Goal: Complete application form: Complete application form

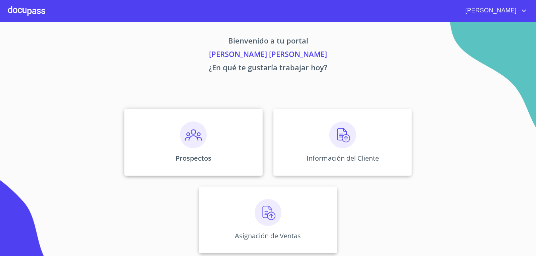
click at [180, 140] on img at bounding box center [193, 135] width 27 height 27
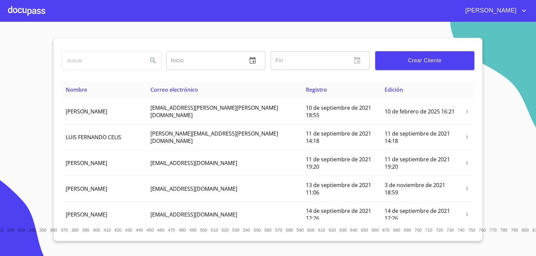
click at [431, 72] on div "Crear Cliente" at bounding box center [425, 61] width 105 height 24
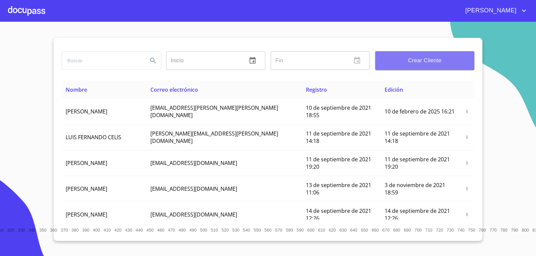
click at [432, 59] on span "Crear Cliente" at bounding box center [425, 60] width 89 height 9
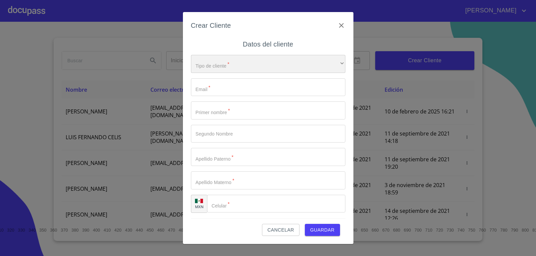
click at [232, 70] on div "​" at bounding box center [268, 64] width 155 height 18
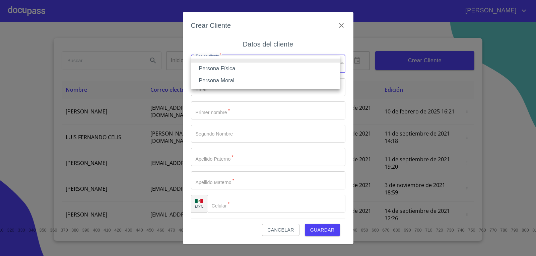
click at [235, 68] on li "Persona Física" at bounding box center [266, 69] width 150 height 12
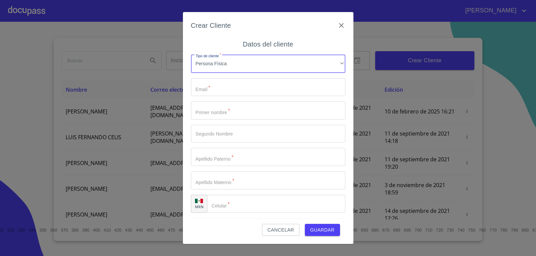
click at [243, 88] on input "Tipo de cliente   *" at bounding box center [268, 87] width 155 height 18
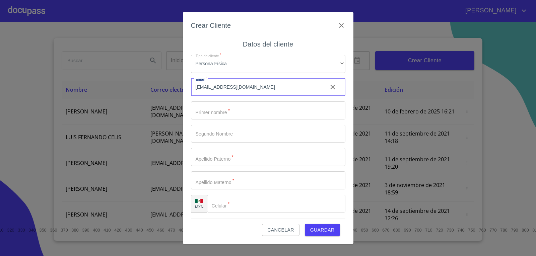
type input "[EMAIL_ADDRESS][DOMAIN_NAME]"
click at [249, 111] on input "Tipo de cliente   *" at bounding box center [268, 111] width 155 height 18
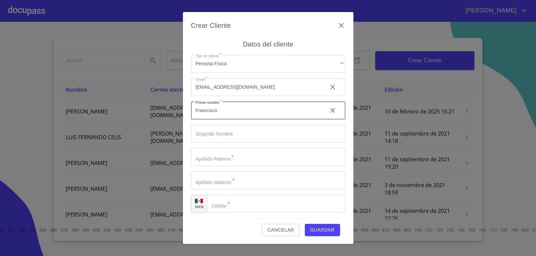
type input "Framcisco"
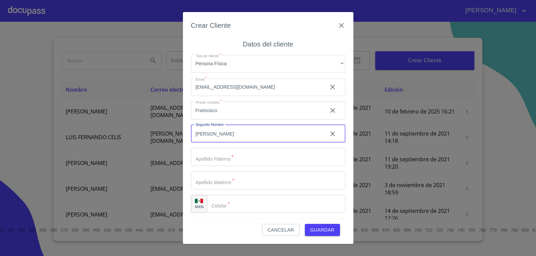
type input "[PERSON_NAME]"
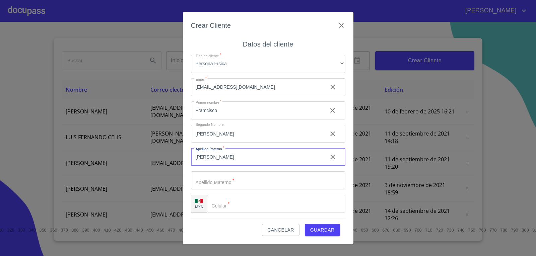
drag, startPoint x: 248, startPoint y: 159, endPoint x: 207, endPoint y: 163, distance: 41.1
click at [207, 163] on input "[PERSON_NAME]" at bounding box center [256, 157] width 131 height 18
type input "[PERSON_NAME]"
click at [227, 180] on input "Tipo de cliente   *" at bounding box center [268, 181] width 155 height 18
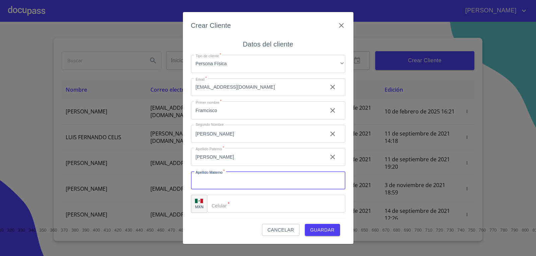
paste input "[PERSON_NAME]"
type input "[PERSON_NAME]"
click at [246, 205] on input "Tipo de cliente   *" at bounding box center [284, 204] width 121 height 18
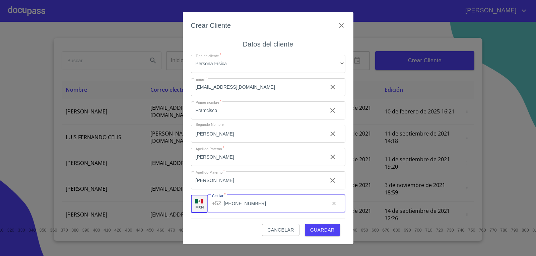
type input "[PHONE_NUMBER]"
click at [326, 230] on span "Guardar" at bounding box center [322, 230] width 24 height 8
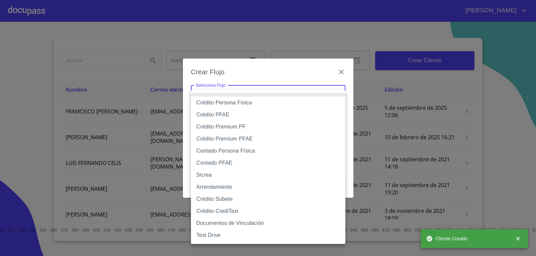
click at [233, 86] on body "[PERSON_NAME] ​ Fin ​ Crear Cliente Nombre Correo electrónico Registro Edición …" at bounding box center [268, 128] width 536 height 256
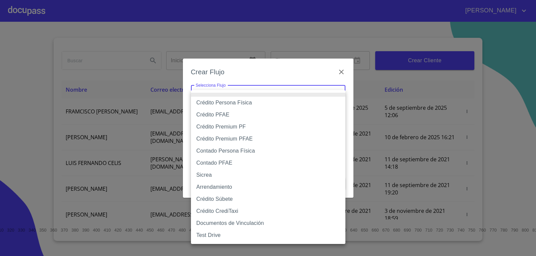
click at [234, 103] on li "Crédito Persona Física" at bounding box center [268, 103] width 155 height 12
type input "6009fb3c7d1714eb8809aa97"
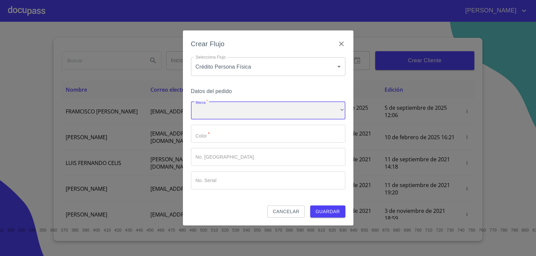
click at [231, 113] on div "​" at bounding box center [268, 111] width 155 height 18
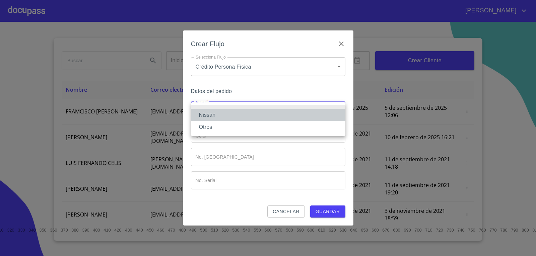
click at [229, 114] on li "Nissan" at bounding box center [268, 115] width 155 height 12
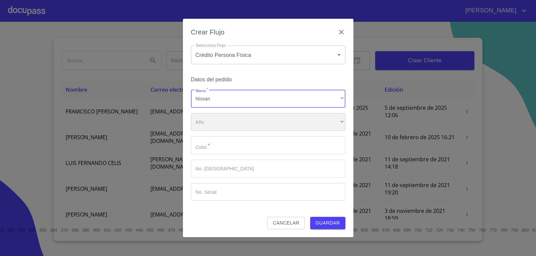
click at [221, 125] on div "​" at bounding box center [268, 122] width 155 height 18
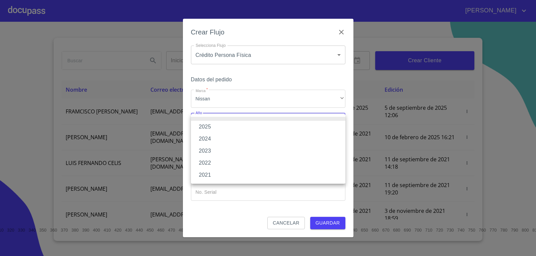
click at [221, 123] on li "2025" at bounding box center [268, 127] width 155 height 12
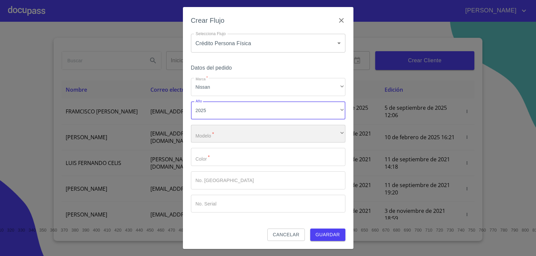
click at [223, 138] on div "​" at bounding box center [268, 134] width 155 height 18
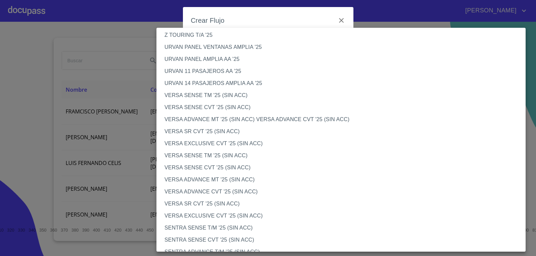
scroll to position [201, 0]
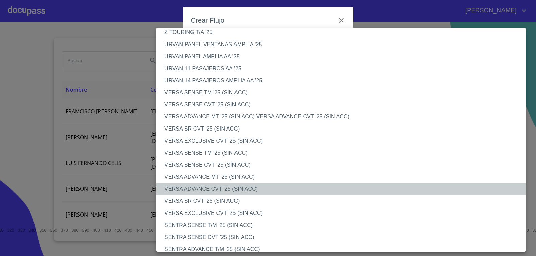
click at [216, 189] on li "VERSA ADVANCE CVT '25 (SIN ACC)" at bounding box center [344, 189] width 374 height 12
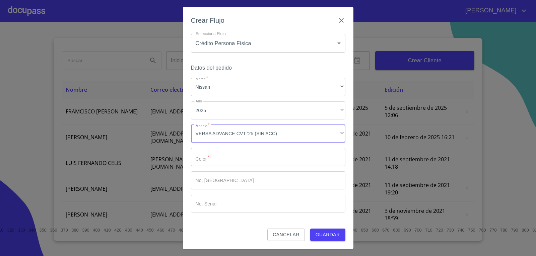
click at [212, 160] on input "Marca   *" at bounding box center [268, 157] width 155 height 18
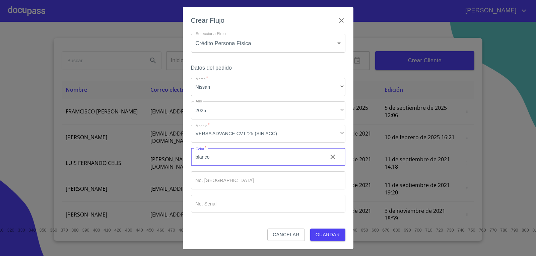
type input "blanco"
click at [310, 229] on button "Guardar" at bounding box center [327, 235] width 35 height 12
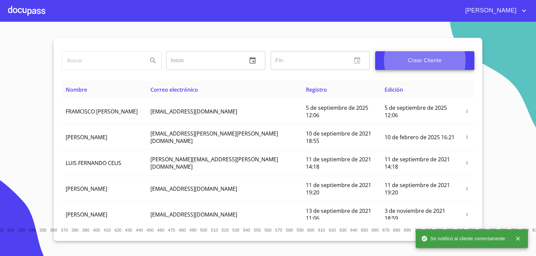
click at [28, 7] on div at bounding box center [26, 10] width 37 height 21
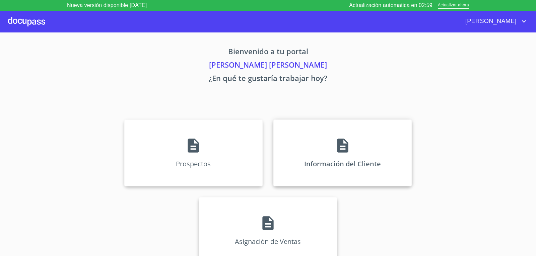
click at [338, 148] on div "Información del Cliente" at bounding box center [343, 153] width 138 height 67
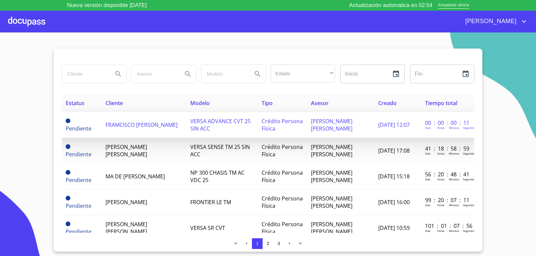
click at [113, 129] on span "FRAMCISCO [PERSON_NAME]" at bounding box center [142, 124] width 72 height 7
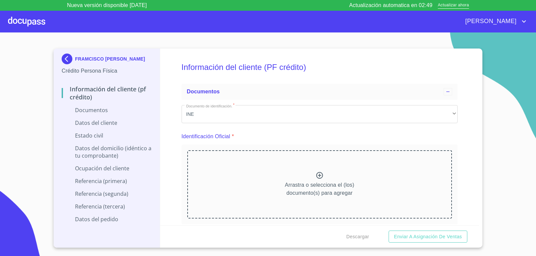
click at [316, 178] on icon at bounding box center [320, 176] width 8 height 8
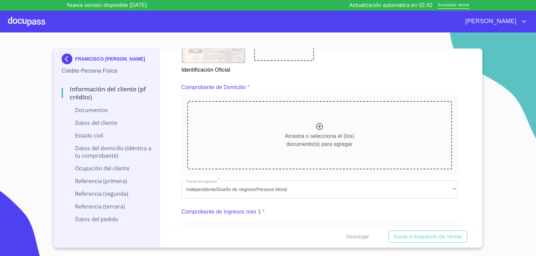
scroll to position [268, 0]
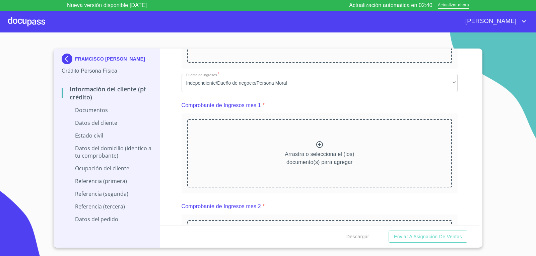
click at [318, 24] on icon at bounding box center [320, 20] width 8 height 8
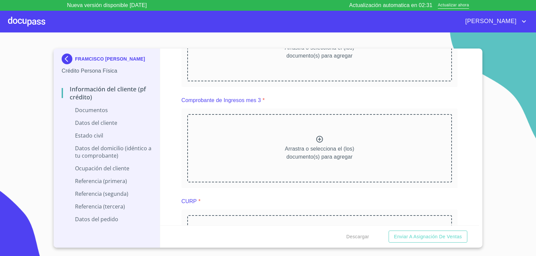
scroll to position [671, 0]
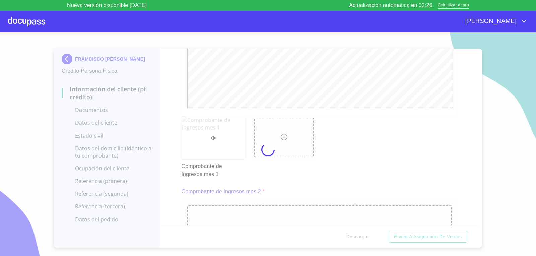
scroll to position [0, 0]
click at [466, 165] on div at bounding box center [268, 150] width 536 height 235
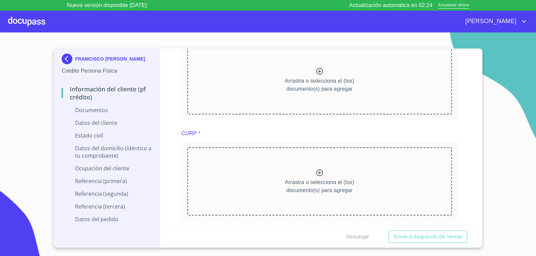
scroll to position [939, 0]
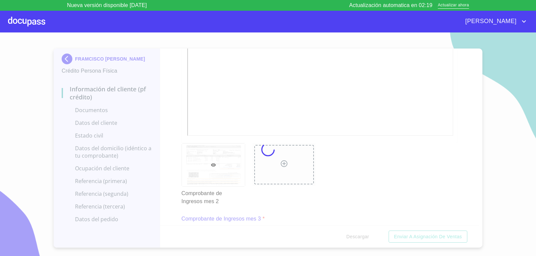
click at [462, 172] on div at bounding box center [268, 150] width 536 height 235
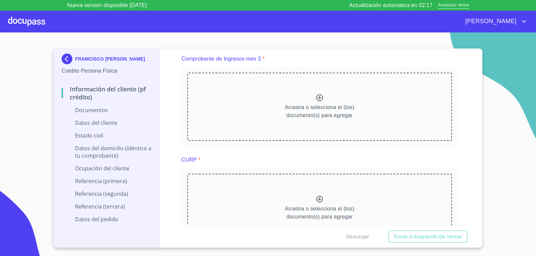
scroll to position [1173, 0]
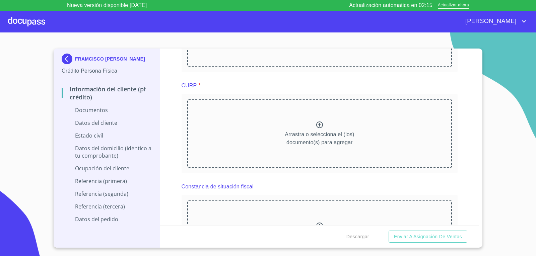
click at [319, 27] on icon at bounding box center [320, 23] width 8 height 8
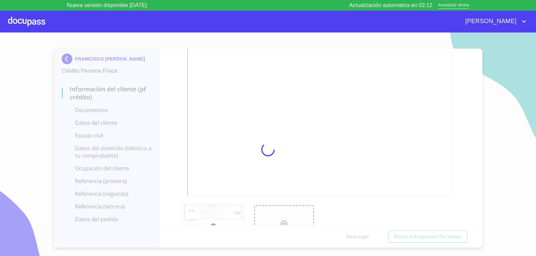
click at [177, 173] on div at bounding box center [268, 150] width 536 height 235
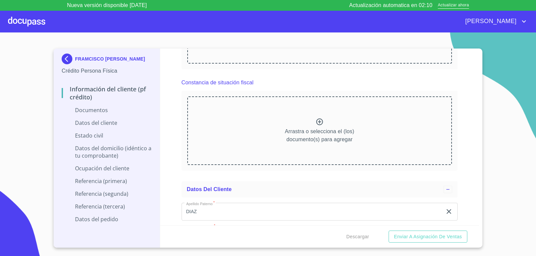
scroll to position [1475, 0]
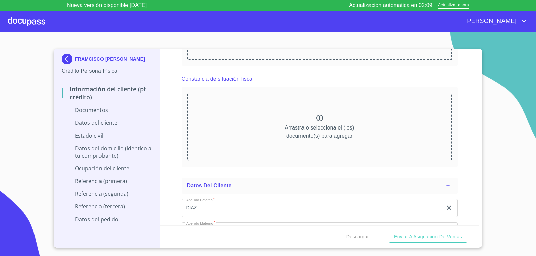
click at [317, 20] on icon at bounding box center [319, 17] width 7 height 7
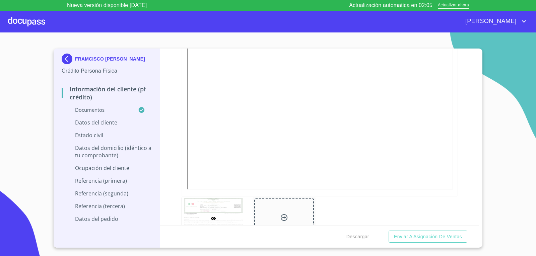
click at [175, 170] on div "Información del cliente (PF crédito) Documentos Documento de identificación.   …" at bounding box center [320, 137] width 320 height 177
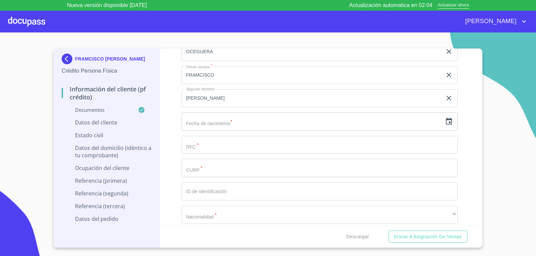
scroll to position [1844, 0]
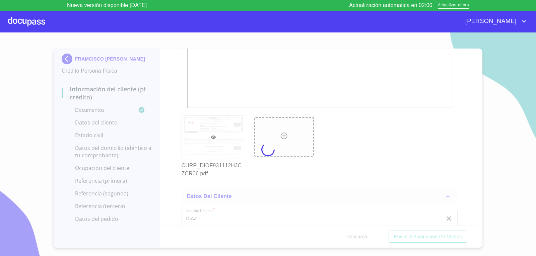
click at [173, 182] on div at bounding box center [268, 150] width 536 height 235
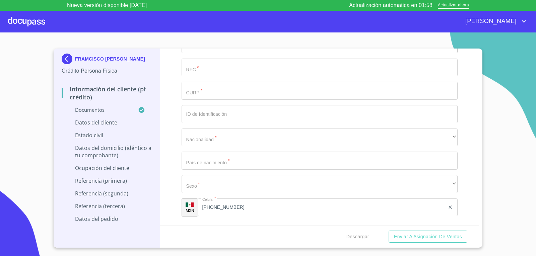
scroll to position [2146, 0]
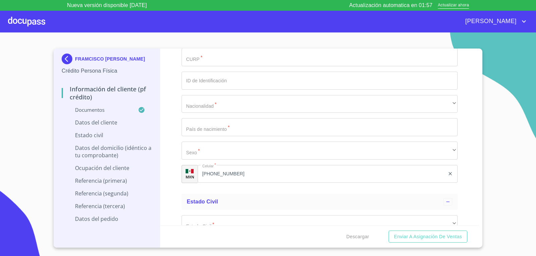
click at [212, 20] on input "text" at bounding box center [312, 11] width 261 height 18
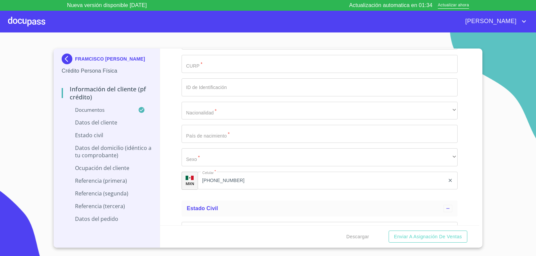
click at [344, 26] on div "Fecha de nacimiento * 12 ​ Invalid Date Format" at bounding box center [320, 14] width 277 height 25
click at [417, 20] on input "12" at bounding box center [314, 11] width 264 height 18
type input "1_"
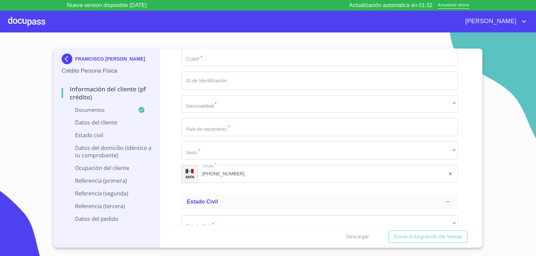
click at [445, 15] on icon "button" at bounding box center [449, 11] width 8 height 8
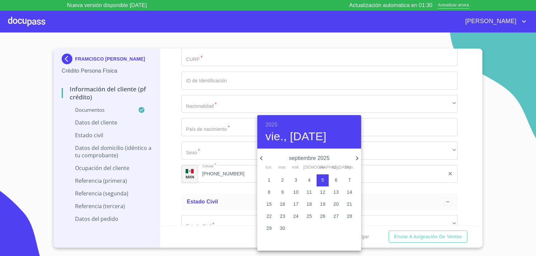
click at [323, 159] on p "septiembre 2025" at bounding box center [310, 159] width 88 height 8
click at [275, 121] on h6 "2025" at bounding box center [272, 124] width 12 height 9
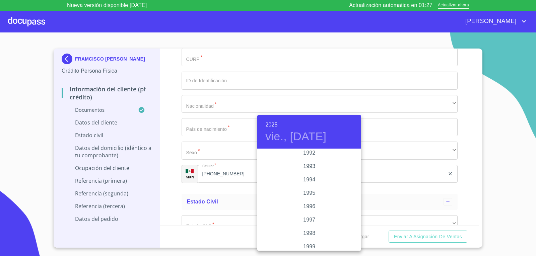
scroll to position [899, 0]
click at [311, 170] on div "1993" at bounding box center [309, 169] width 104 height 13
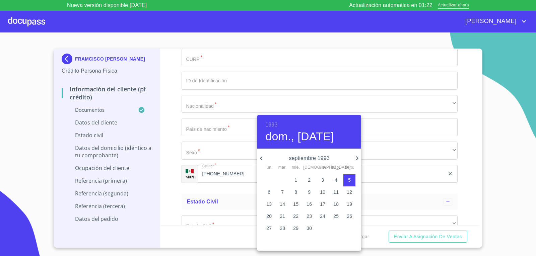
click at [356, 159] on icon "button" at bounding box center [357, 159] width 8 height 8
click at [354, 158] on icon "button" at bounding box center [357, 159] width 8 height 8
click at [323, 194] on p "12" at bounding box center [322, 192] width 5 height 7
type input "12 de nov. de 1993"
click at [159, 205] on div at bounding box center [268, 128] width 536 height 256
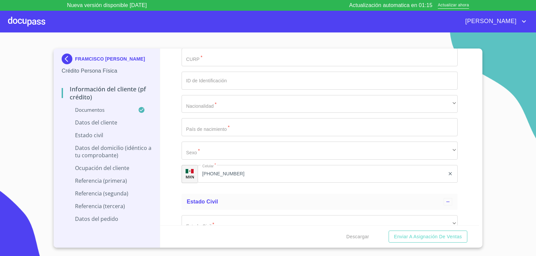
click at [239, 43] on input "Documento de identificación.   *" at bounding box center [320, 34] width 277 height 18
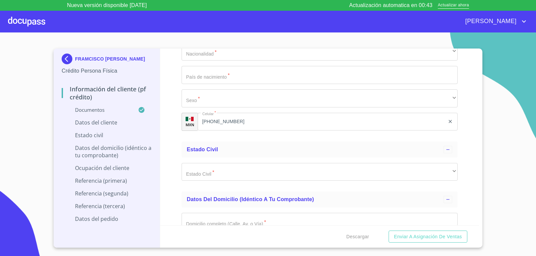
scroll to position [2213, 0]
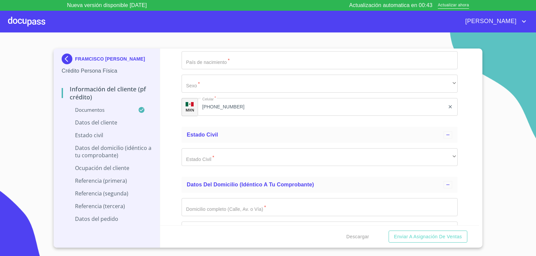
type input "DIOF931112SE0"
type input "DIOF931112HJCZCR06"
click at [239, 23] on input "Documento de identificación.   *" at bounding box center [320, 14] width 277 height 18
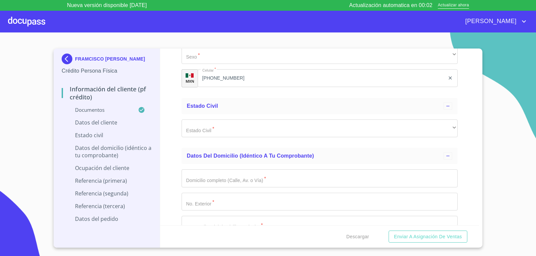
scroll to position [2280, 0]
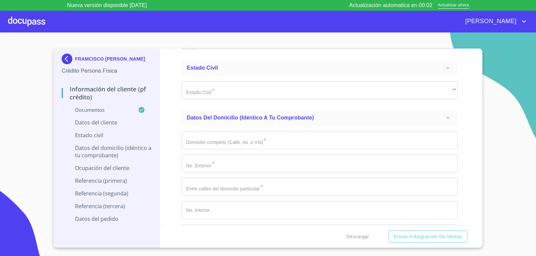
type input "2252577907"
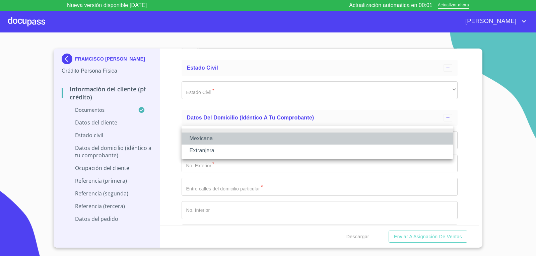
click at [231, 136] on li "Mexicana" at bounding box center [318, 139] width 272 height 12
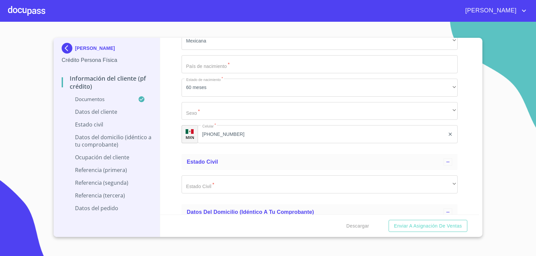
scroll to position [2332, 0]
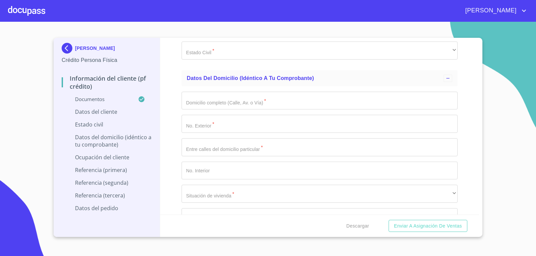
type input "MEXICO"
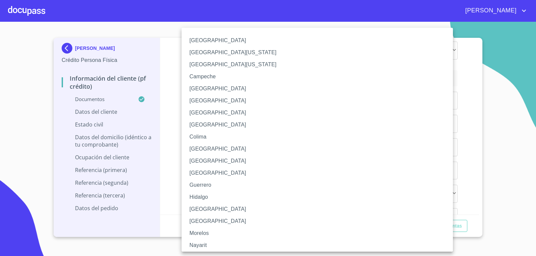
click at [201, 208] on li "Jalisco" at bounding box center [320, 210] width 277 height 12
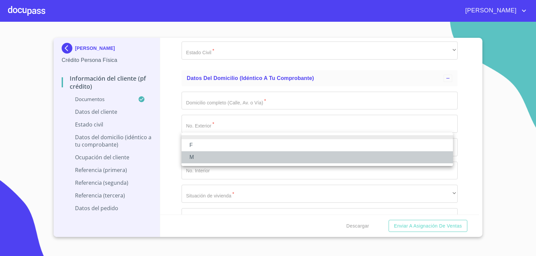
click at [214, 155] on li "M" at bounding box center [318, 158] width 272 height 12
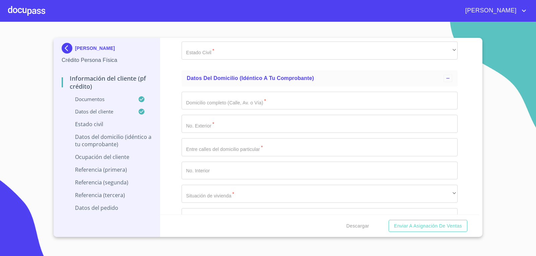
scroll to position [2433, 0]
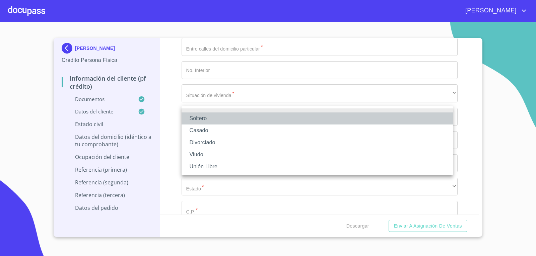
click at [217, 119] on li "Soltero" at bounding box center [318, 119] width 272 height 12
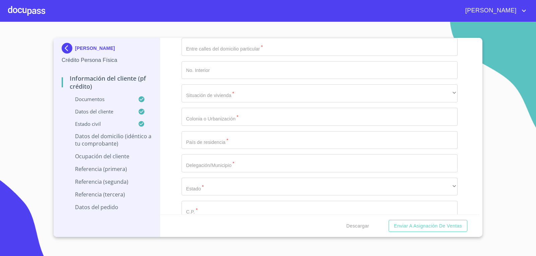
click at [171, 126] on div "Información del cliente (PF crédito) Documentos Documento de identificación.   …" at bounding box center [320, 126] width 320 height 177
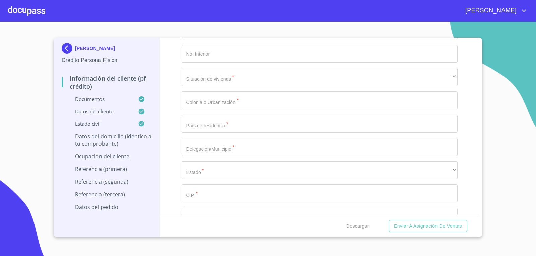
scroll to position [2533, 0]
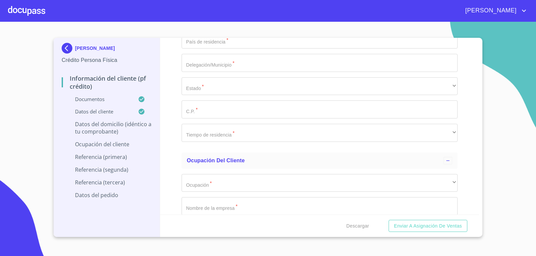
type input "PLAN DE GPE"
type input "1980"
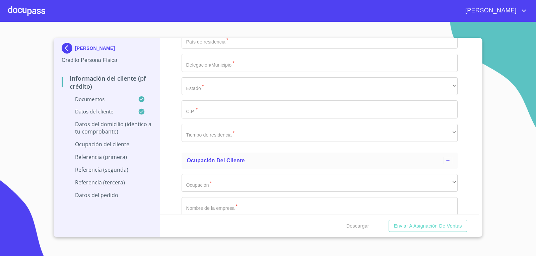
type input "DEP 17"
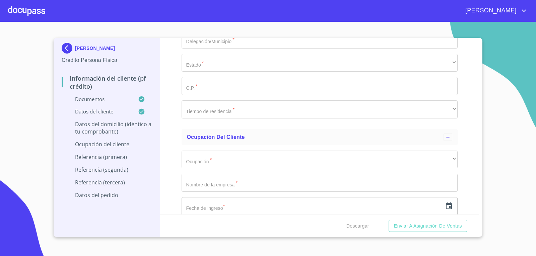
scroll to position [2567, 0]
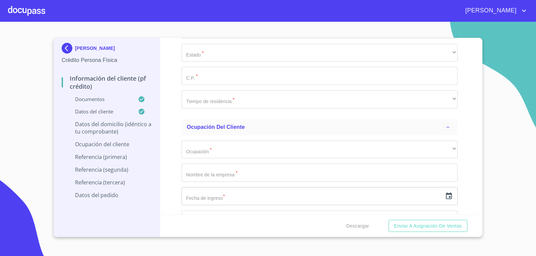
type input "TRATADO DE CAMPECHE Y PLAN DE AYALA"
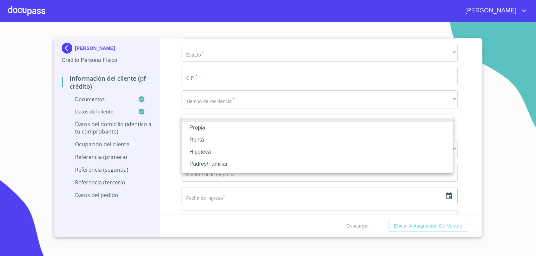
click at [228, 126] on li "Propia" at bounding box center [318, 128] width 272 height 12
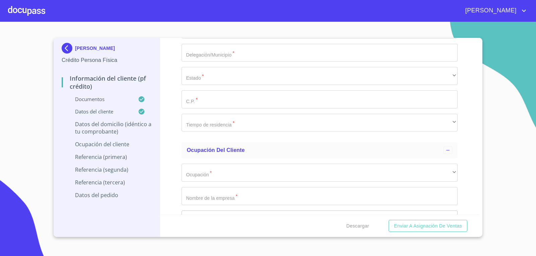
type input "PARQUES DEL AUDITORIO"
click at [167, 159] on div "Información del cliente (PF crédito) Documentos Documento de identificación.   …" at bounding box center [320, 126] width 320 height 177
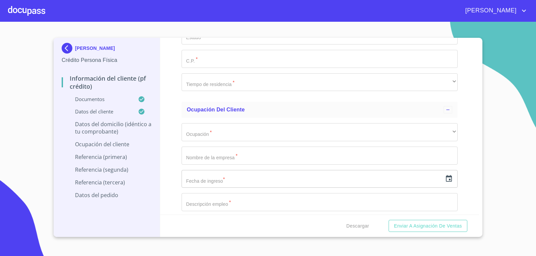
scroll to position [2634, 0]
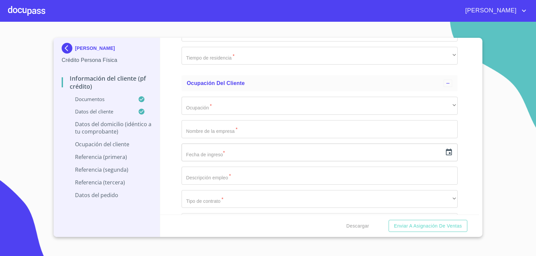
type input "MEXICO"
type input "ZAPOPAN"
click at [219, 18] on div "​" at bounding box center [320, 9] width 277 height 18
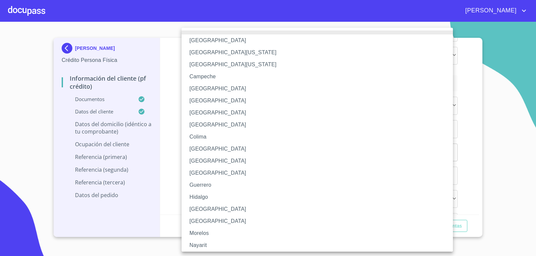
click at [201, 212] on li "Jalisco" at bounding box center [320, 210] width 277 height 12
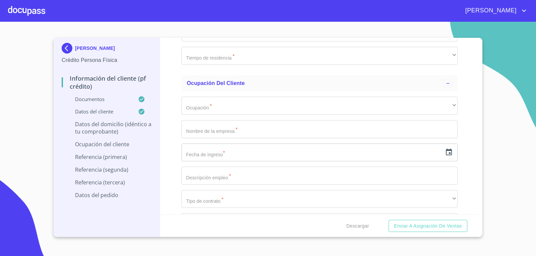
click at [216, 42] on input "Documento de identificación.   *" at bounding box center [320, 32] width 277 height 18
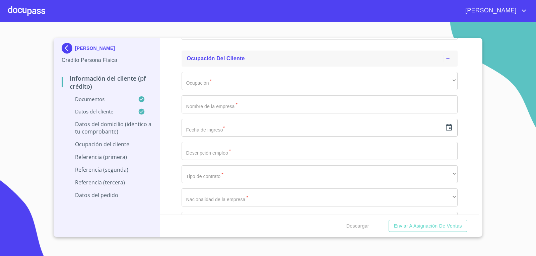
scroll to position [2701, 0]
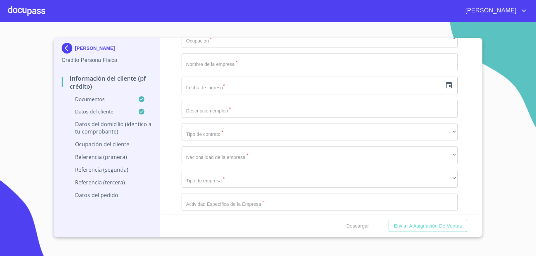
type input "45180"
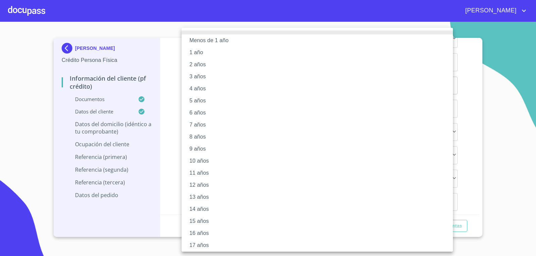
click at [207, 243] on li "17 años" at bounding box center [320, 246] width 277 height 12
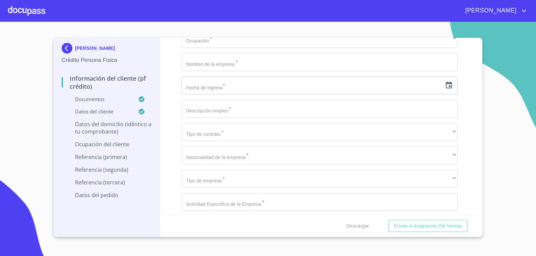
click at [175, 154] on div "Información del cliente (PF crédito) Documentos Documento de identificación.   …" at bounding box center [320, 126] width 320 height 177
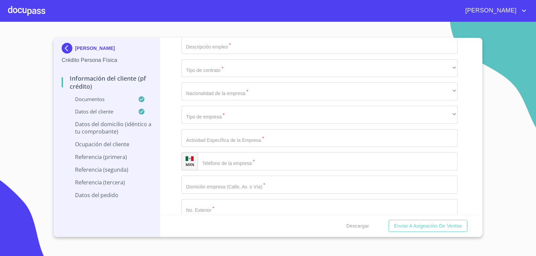
scroll to position [2768, 0]
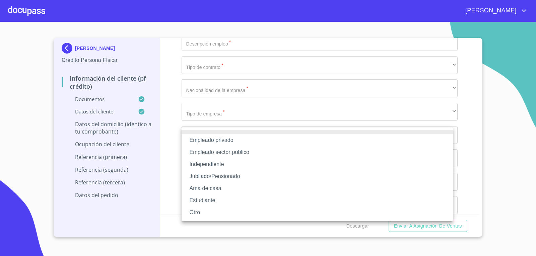
click at [209, 141] on li "Empleado privado" at bounding box center [318, 140] width 272 height 12
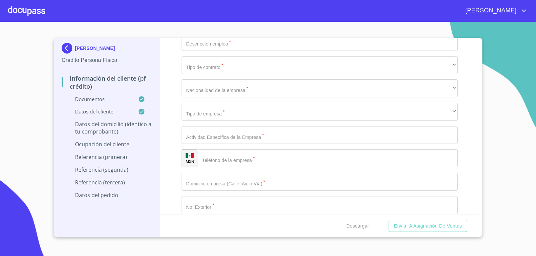
type input "UNIDAD DE RADIOLOGIA IRM"
click at [445, 22] on icon "button" at bounding box center [449, 18] width 8 height 8
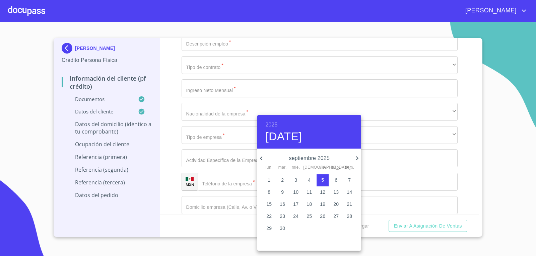
click at [261, 159] on icon "button" at bounding box center [261, 159] width 2 height 4
click at [261, 158] on icon "button" at bounding box center [261, 159] width 2 height 4
click at [351, 180] on span "1" at bounding box center [350, 180] width 12 height 7
click at [275, 122] on h6 "2025" at bounding box center [272, 124] width 12 height 9
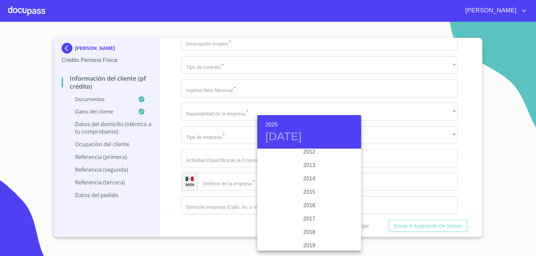
scroll to position [1167, 0]
click at [309, 208] on div "2016" at bounding box center [309, 210] width 104 height 13
type input "1 de jun. de 2016"
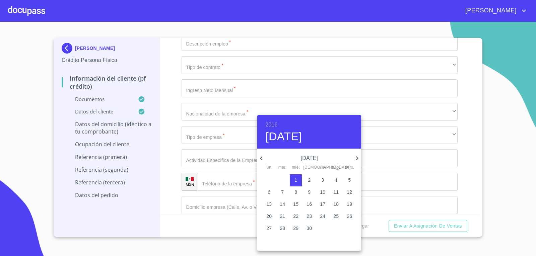
click at [158, 188] on div at bounding box center [268, 128] width 536 height 256
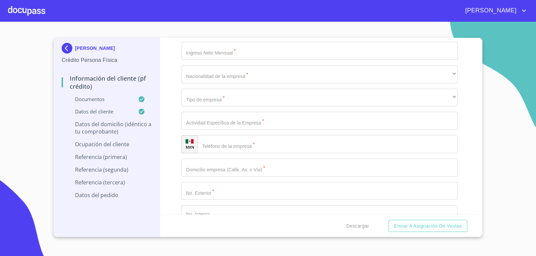
scroll to position [2869, 0]
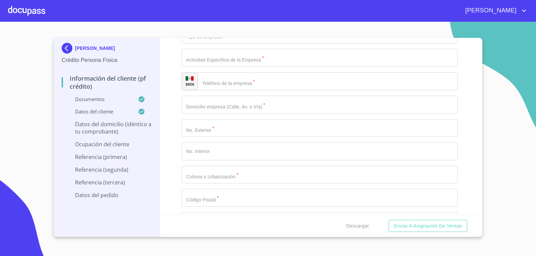
type input "TECNICO RADIOLOGO"
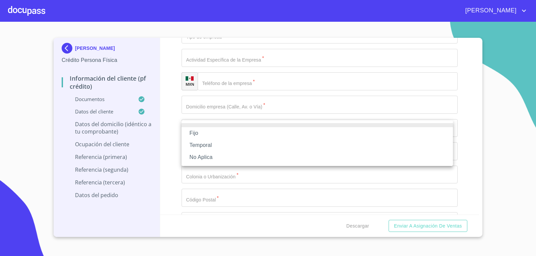
click at [233, 133] on li "Fijo" at bounding box center [318, 133] width 272 height 12
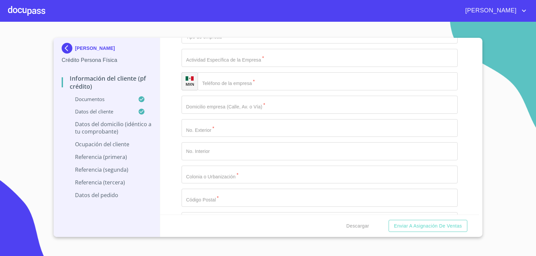
type input "14000"
click at [173, 138] on div "Información del cliente (PF crédito) Documentos Documento de identificación.   …" at bounding box center [320, 126] width 320 height 177
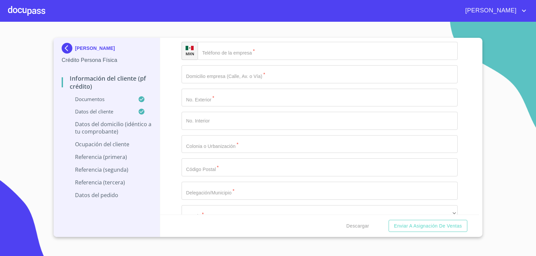
scroll to position [2936, 0]
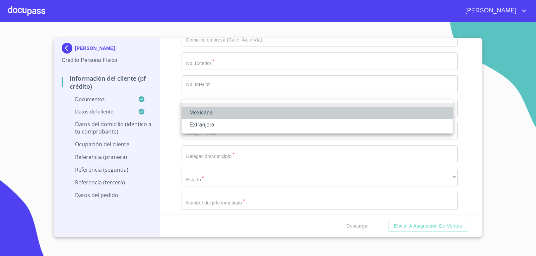
click at [251, 114] on li "Mexicana" at bounding box center [318, 113] width 272 height 12
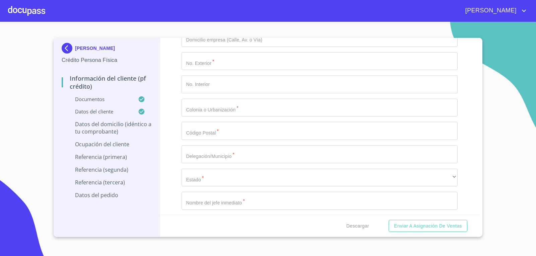
click at [253, 139] on li "Privada" at bounding box center [318, 136] width 272 height 12
type input "R"
type input "UNIDAD DE RADIOLOGIA"
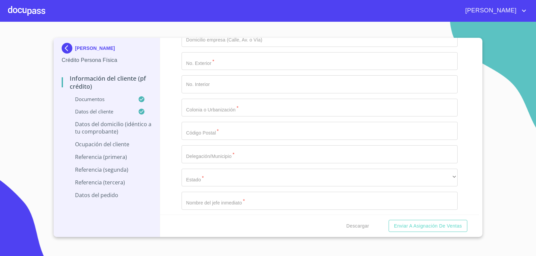
drag, startPoint x: 251, startPoint y: 179, endPoint x: 269, endPoint y: 163, distance: 24.2
click at [251, 23] on input "Documento de identificación.   *" at bounding box center [336, 14] width 243 height 18
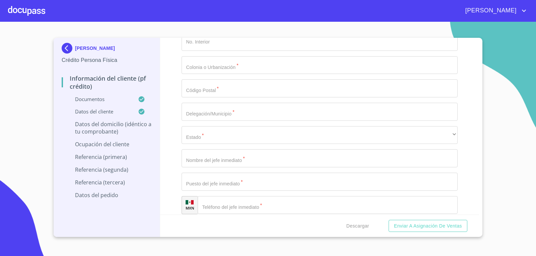
scroll to position [3003, 0]
type input "(33)38170882"
type input "AV DE LAS AMERICAS"
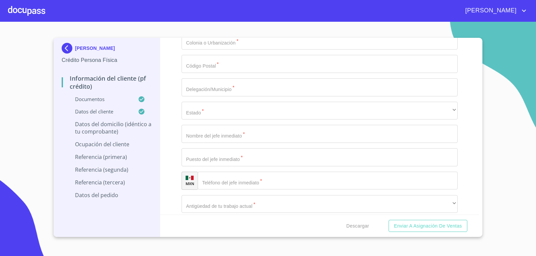
type input "2016"
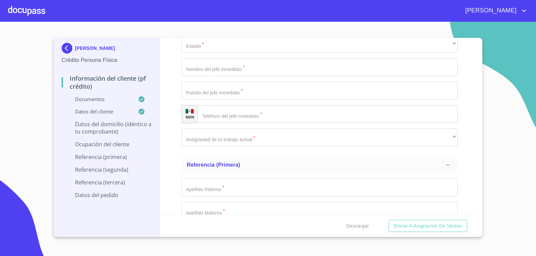
scroll to position [3070, 0]
type input "COUNTRY CLUB"
type input "44610"
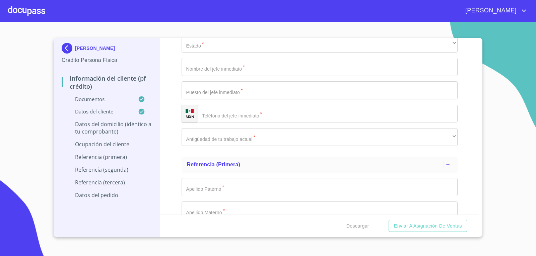
click at [284, 30] on input "Documento de identificación.   *" at bounding box center [320, 20] width 277 height 18
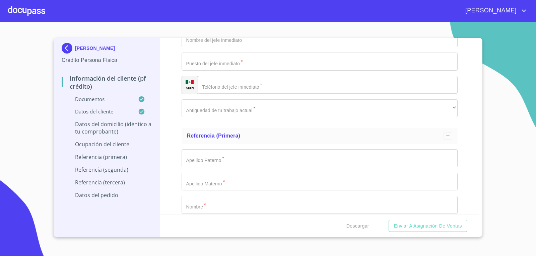
scroll to position [3137, 0]
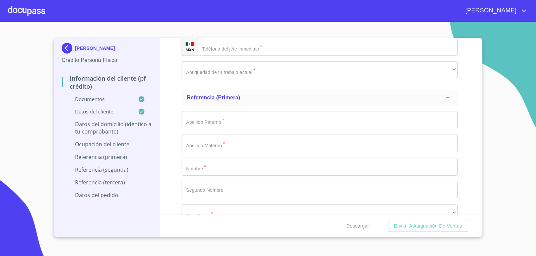
type input "GUADALAJARA"
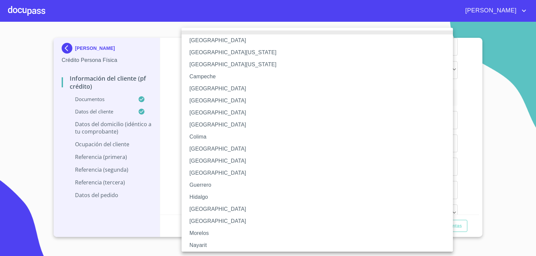
click at [216, 212] on li "Jalisco" at bounding box center [320, 210] width 277 height 12
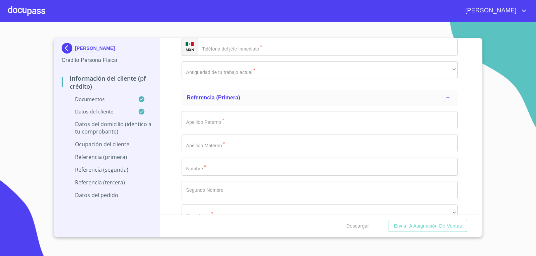
click at [177, 162] on div "Información del cliente (PF crédito) Documentos Documento de identificación.   …" at bounding box center [320, 126] width 320 height 177
click at [225, 9] on input "Documento de identificación.   *" at bounding box center [320, 0] width 277 height 18
type input "OSCAR PEREZ ROCHA"
click at [242, 33] on input "Documento de identificación.   *" at bounding box center [320, 23] width 277 height 18
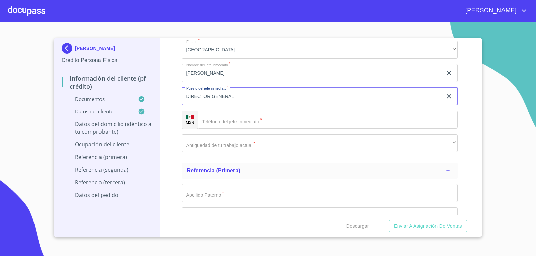
scroll to position [3170, 0]
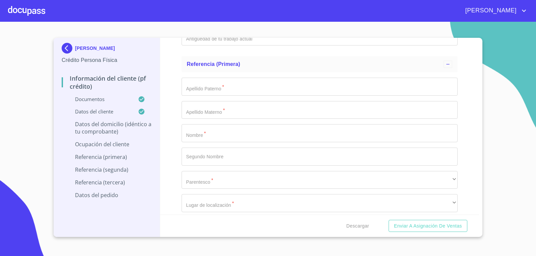
type input "DIRECTOR GENERAL"
click at [216, 22] on input "Documento de identificación.   *" at bounding box center [328, 13] width 261 height 18
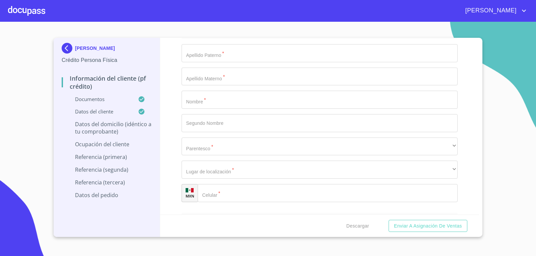
type input "(33)38170882"
click at [223, 12] on div "​" at bounding box center [320, 3] width 277 height 18
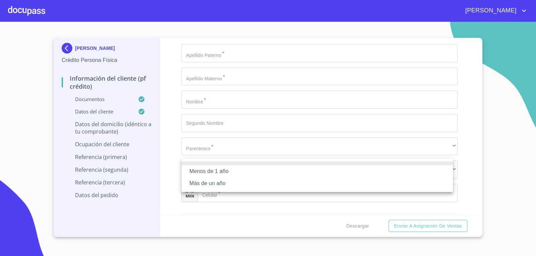
click at [227, 183] on li "Más de un año" at bounding box center [318, 184] width 272 height 12
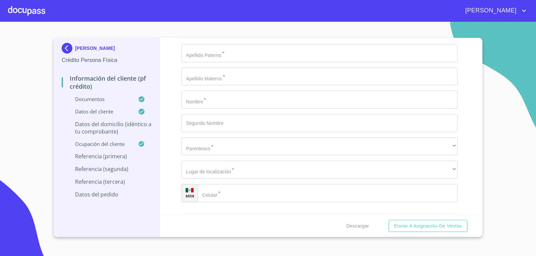
click at [172, 171] on div "Información del cliente (PF crédito) Documentos Documento de identificación.   …" at bounding box center [320, 126] width 320 height 177
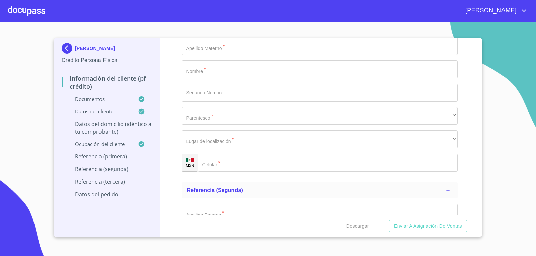
scroll to position [3304, 0]
